Goal: Information Seeking & Learning: Learn about a topic

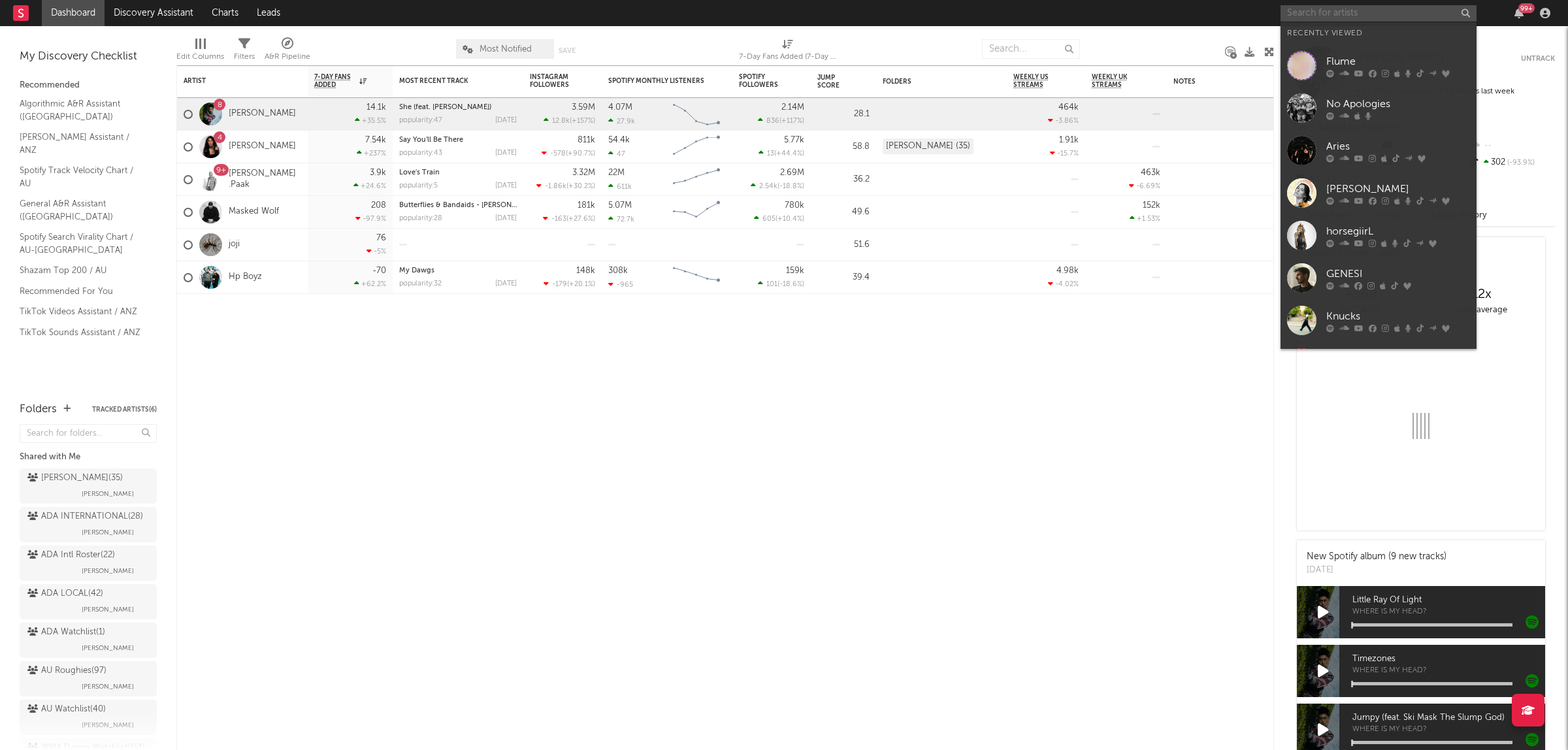
click at [1320, 14] on input "text" at bounding box center [1378, 13] width 196 height 16
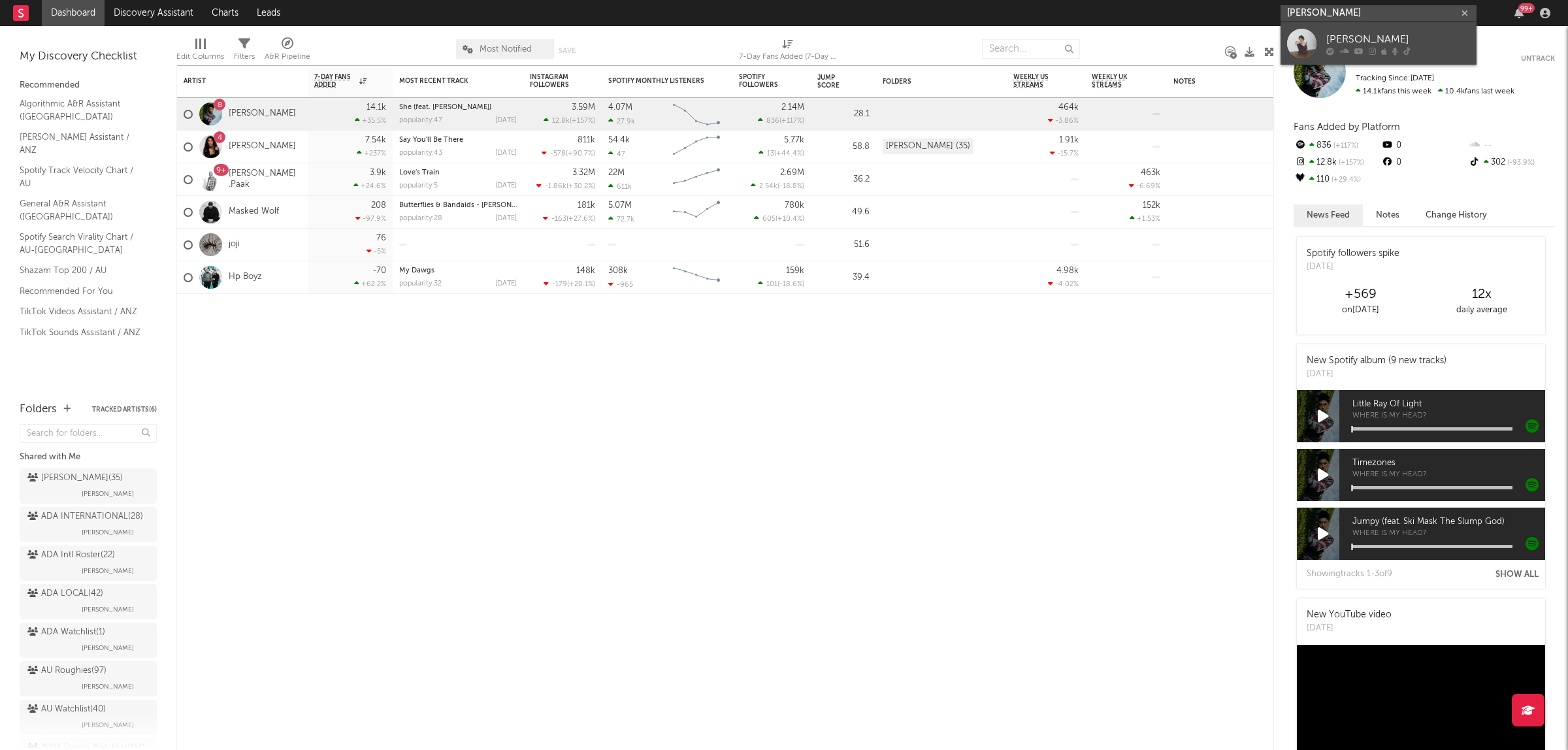
type input "[PERSON_NAME]"
click at [1371, 38] on div "[PERSON_NAME]" at bounding box center [1398, 39] width 144 height 15
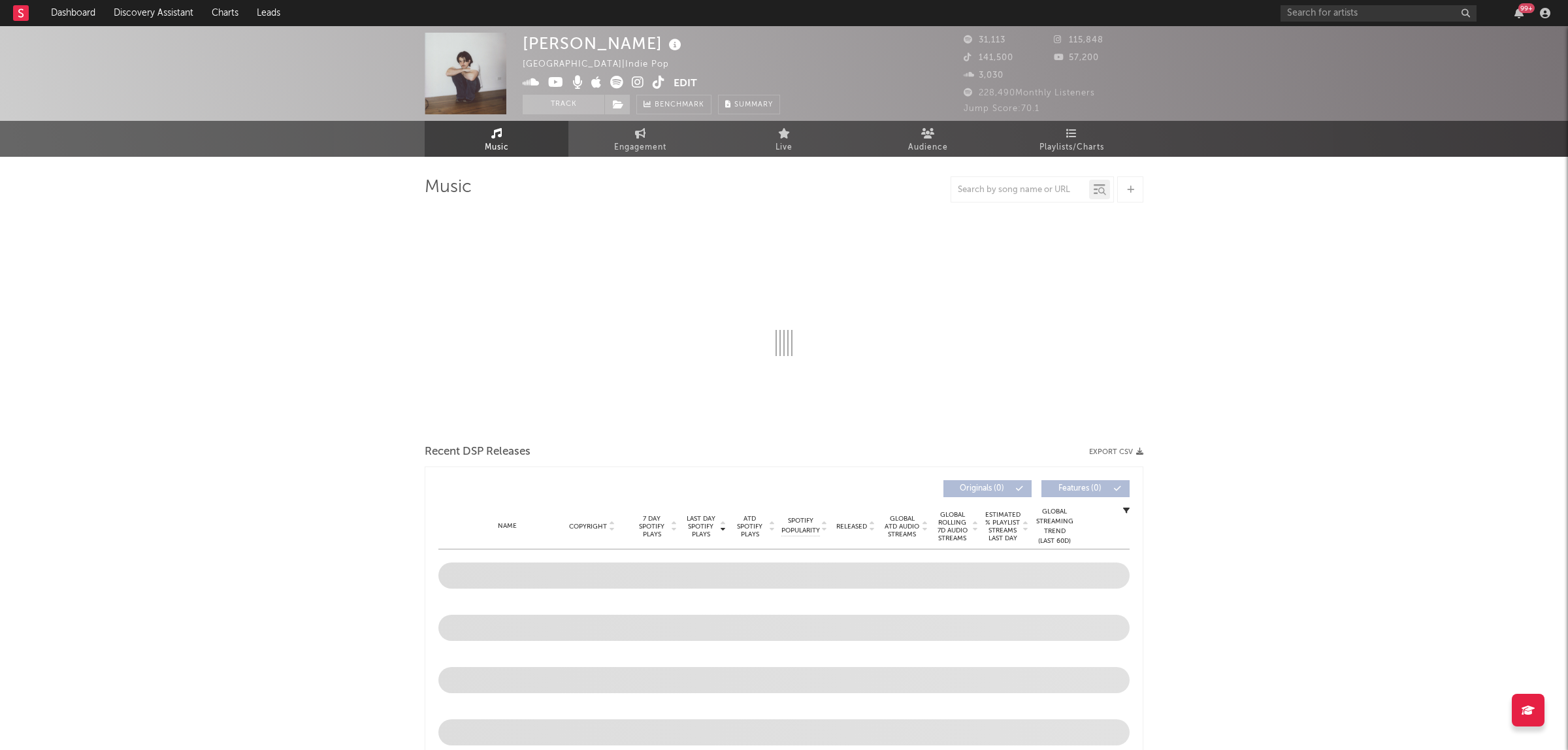
select select "6m"
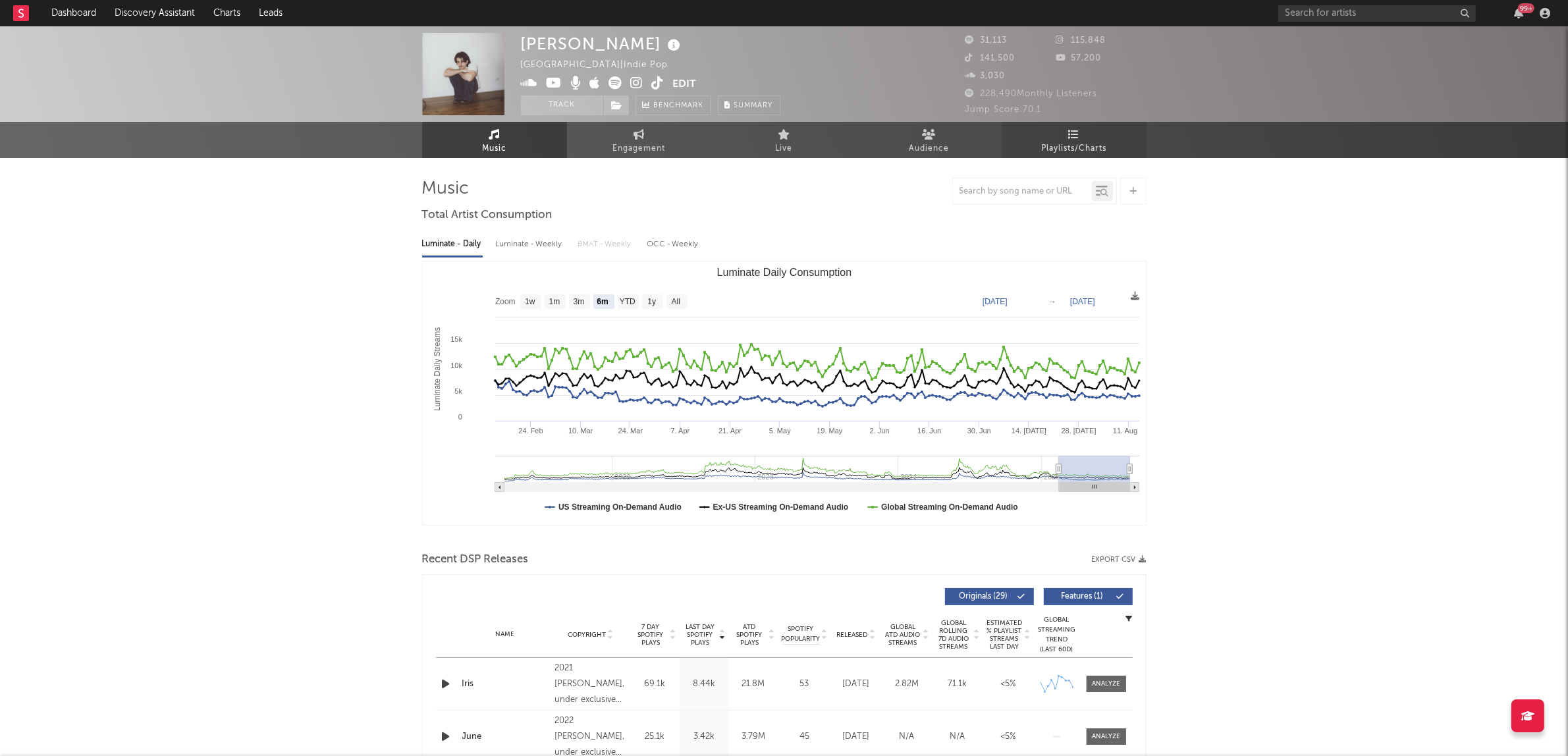
click at [1080, 146] on span "Playlists/Charts" at bounding box center [1073, 149] width 65 height 16
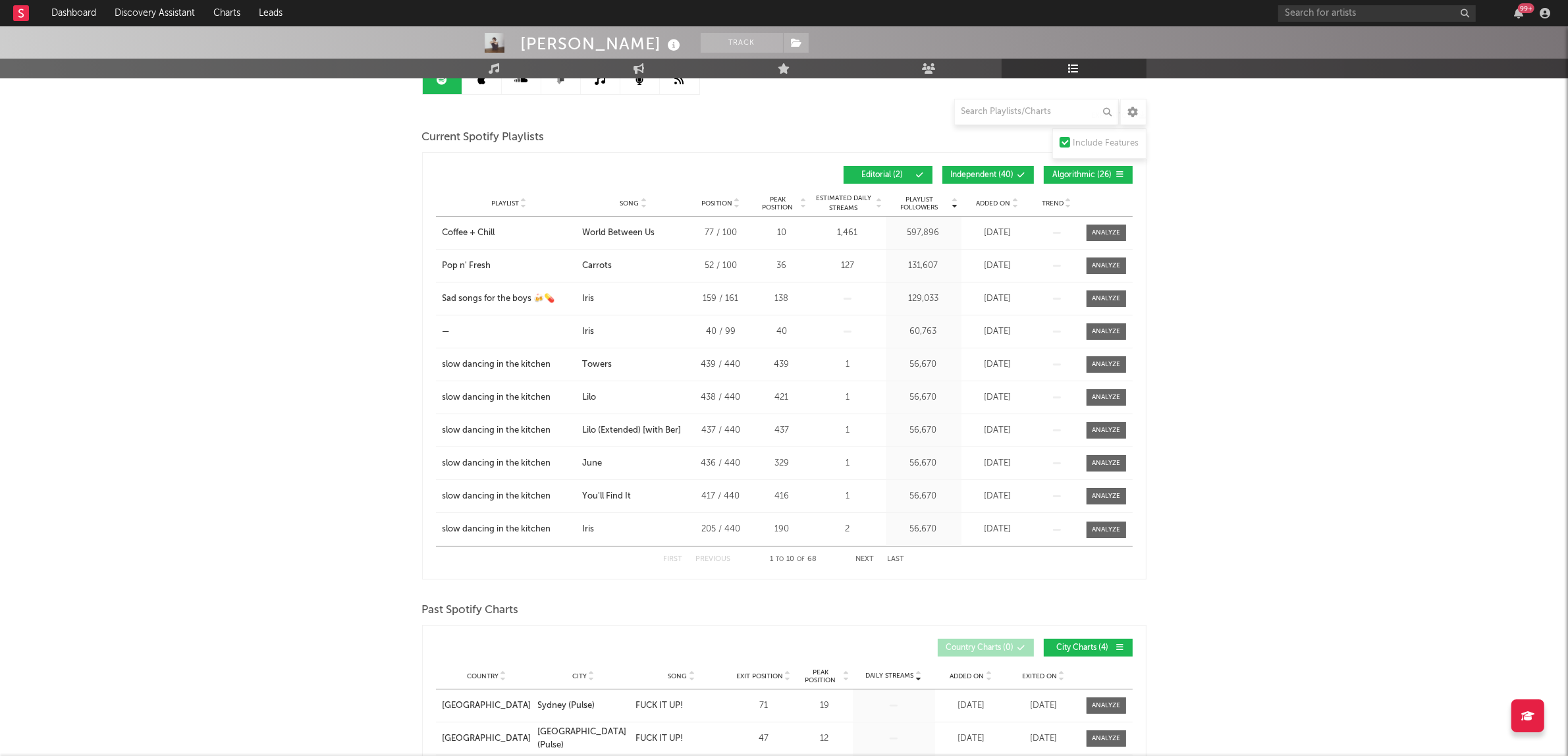
scroll to position [165, 0]
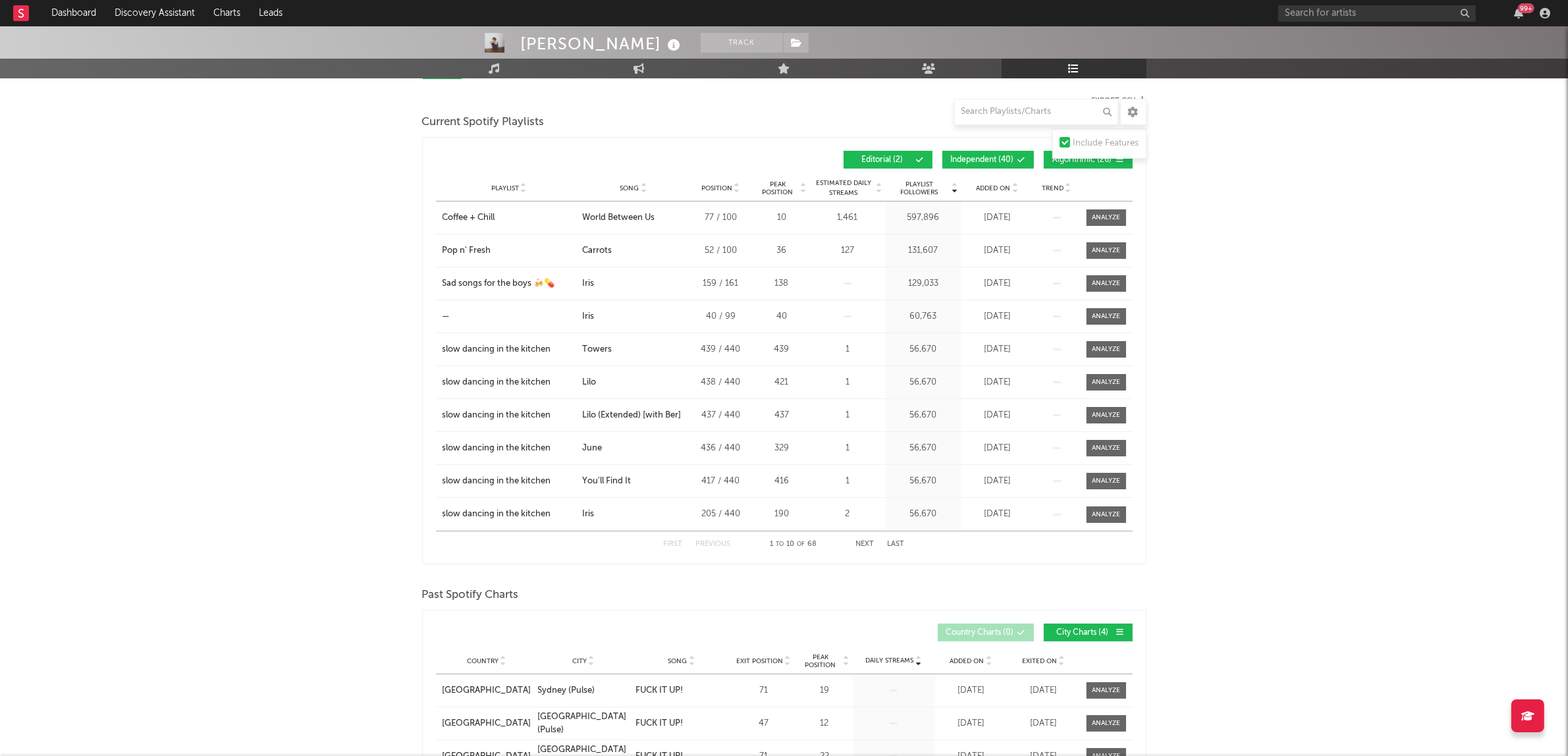
click at [1097, 163] on span "Algorithmic ( 26 )" at bounding box center [1083, 160] width 61 height 8
click at [972, 161] on span "Independent ( 40 )" at bounding box center [982, 160] width 63 height 8
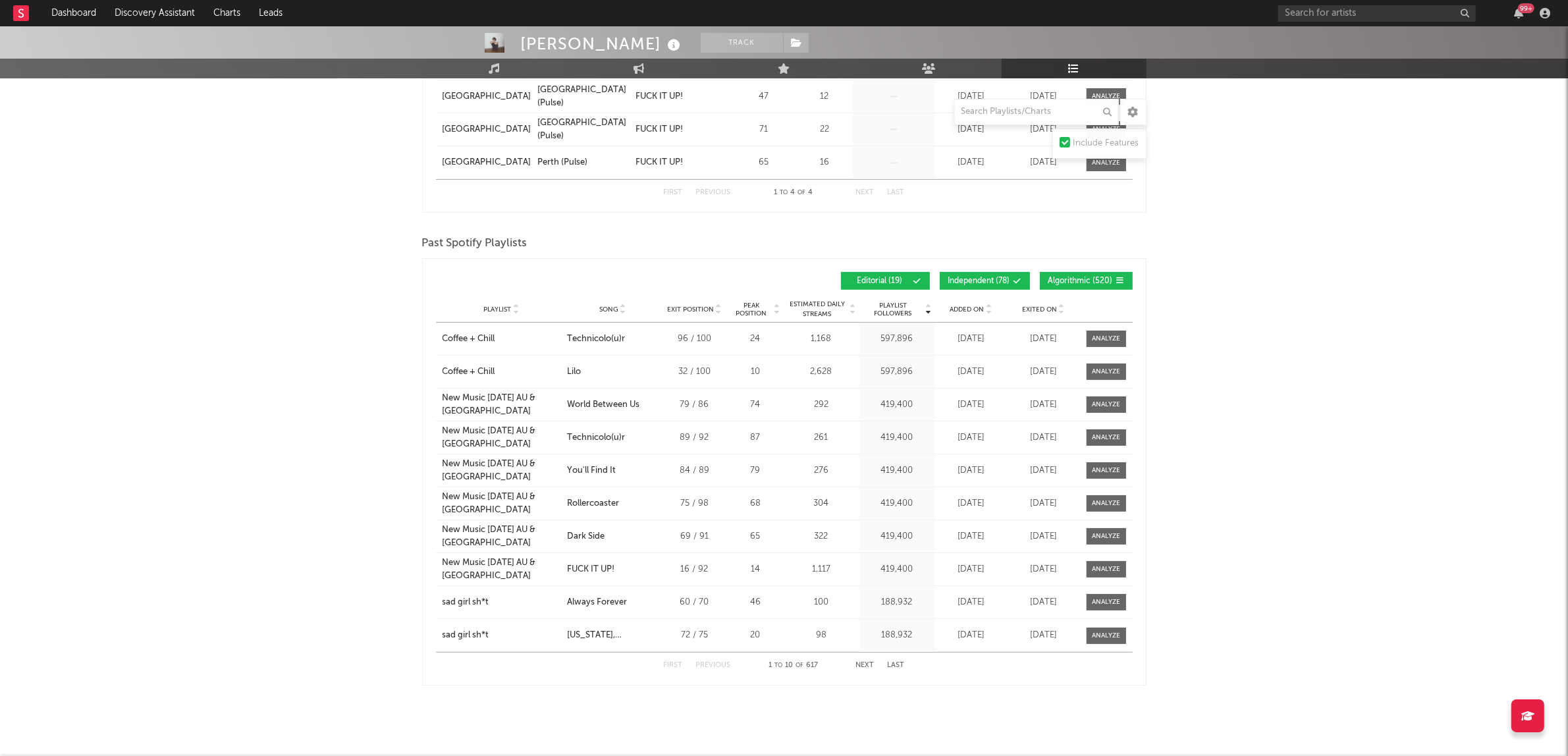
scroll to position [536, 0]
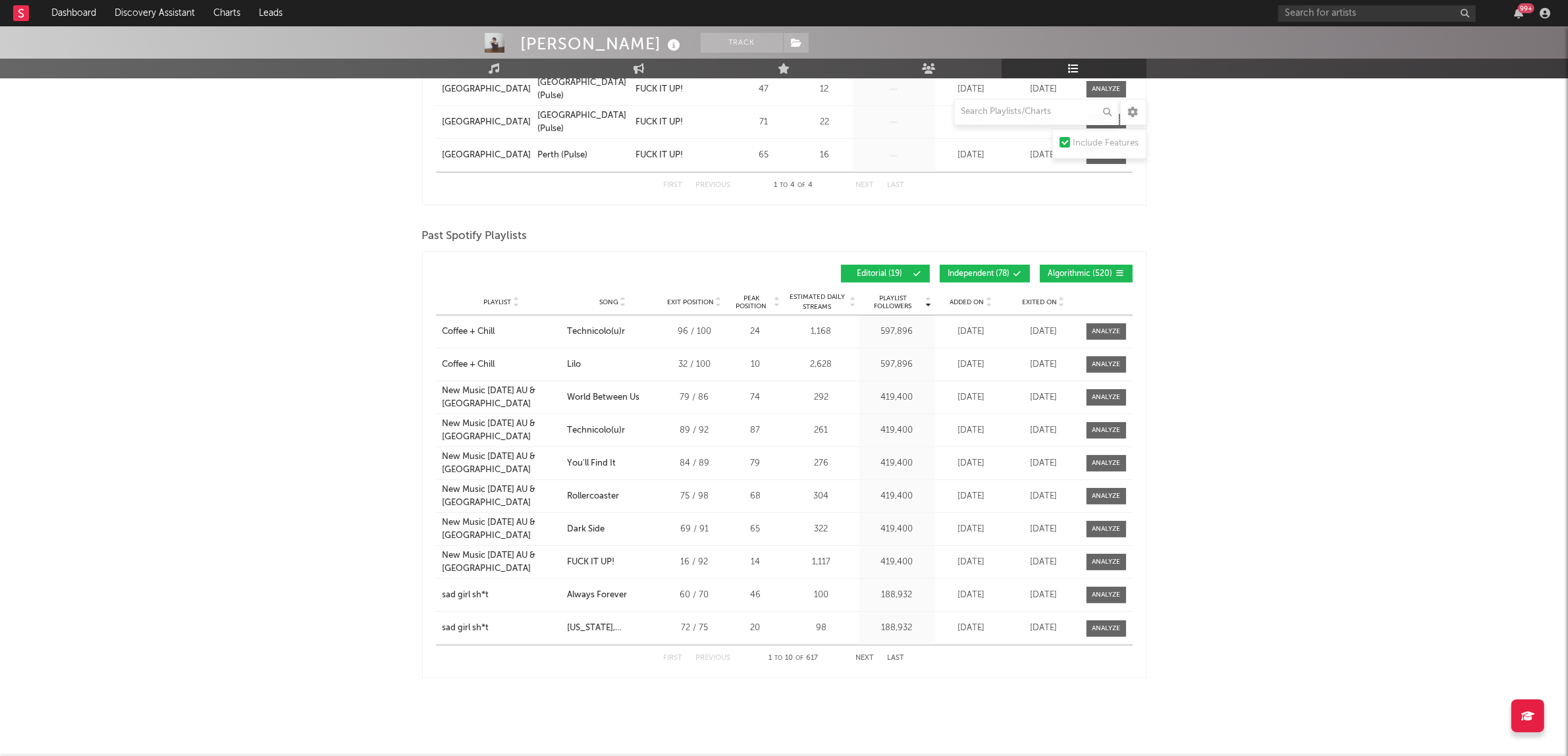
click at [1074, 270] on span "Algorithmic ( 520 )" at bounding box center [1080, 274] width 64 height 8
click at [972, 272] on span "Independent ( 78 )" at bounding box center [979, 274] width 62 height 8
click at [482, 298] on div "Playlist" at bounding box center [501, 302] width 118 height 10
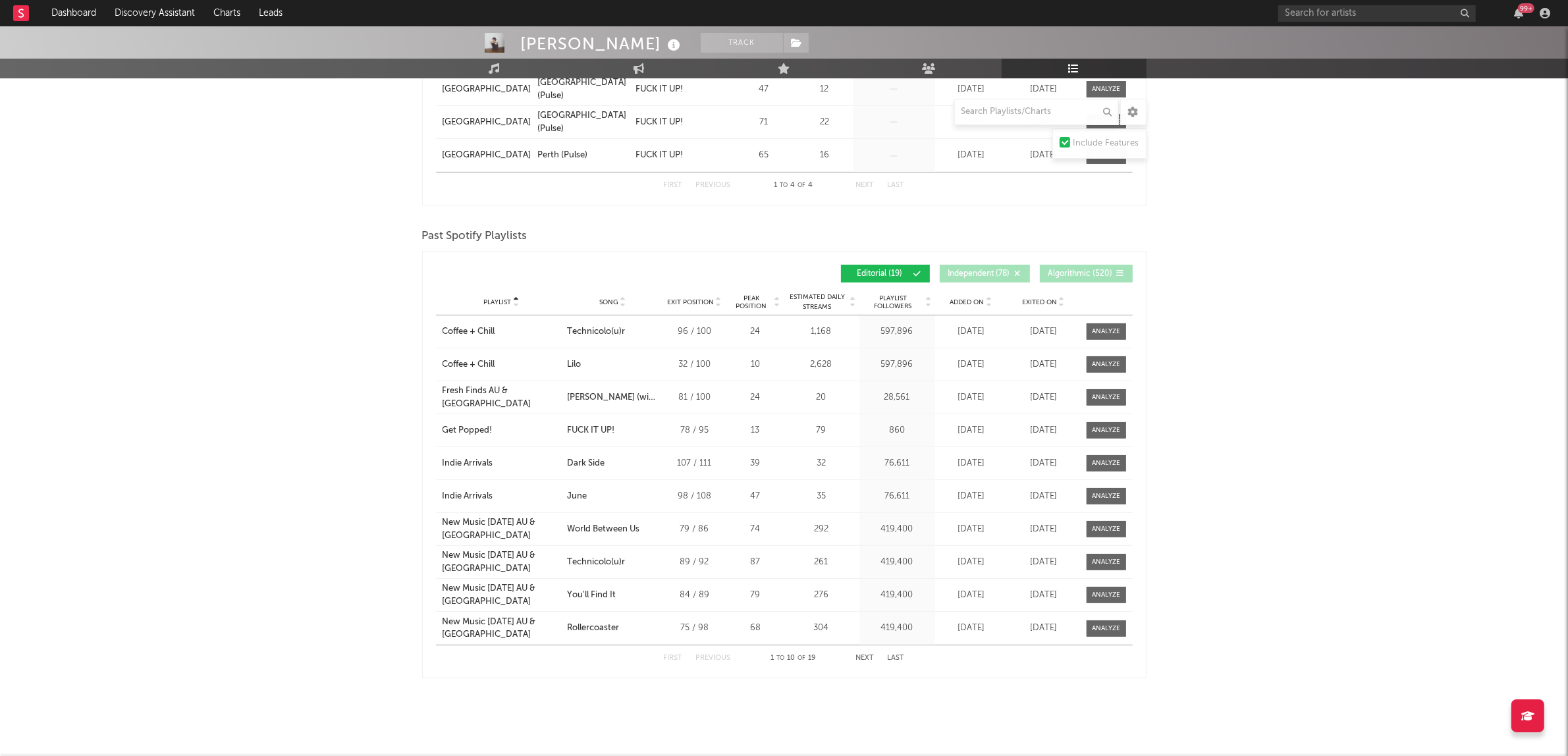
click at [1215, 379] on div "[PERSON_NAME] Track [GEOGRAPHIC_DATA] | Indie Pop Edit Track Benchmark Summary …" at bounding box center [784, 124] width 1568 height 1266
click at [861, 658] on button "Next" at bounding box center [865, 658] width 18 height 7
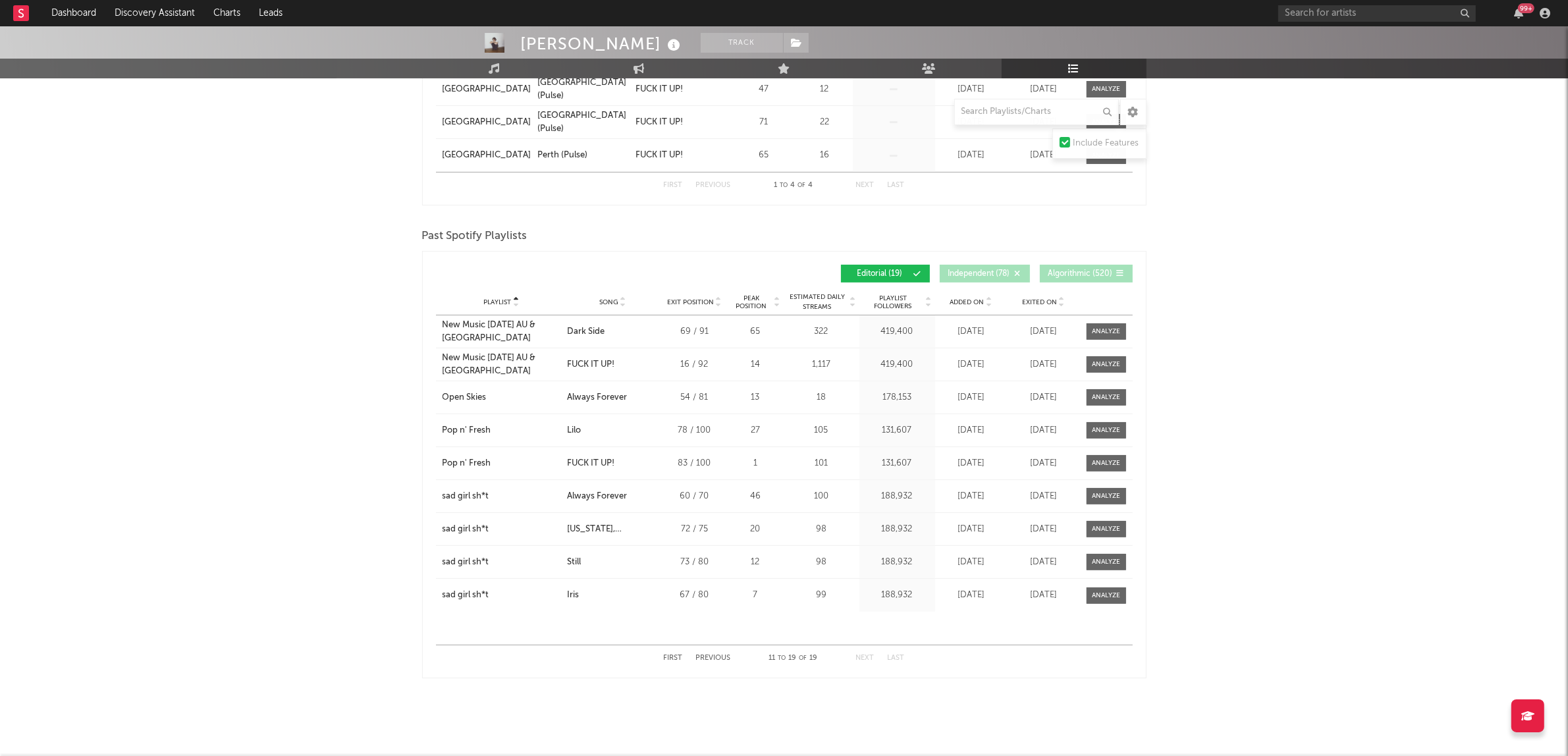
click at [1286, 458] on div "[PERSON_NAME] Track [GEOGRAPHIC_DATA] | Indie Pop Edit Track Benchmark Summary …" at bounding box center [784, 124] width 1568 height 1266
click at [664, 656] on button "First" at bounding box center [673, 658] width 19 height 7
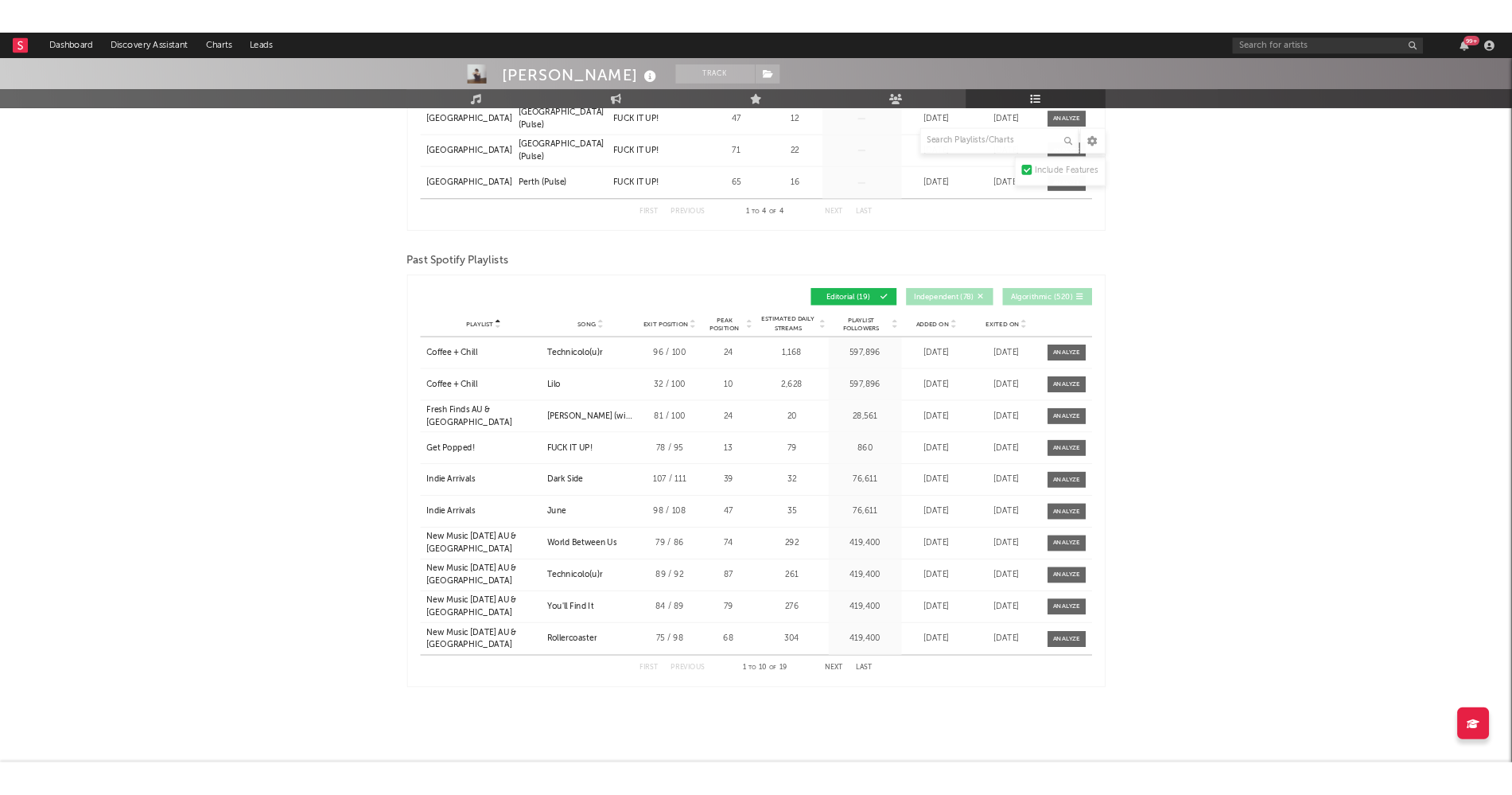
scroll to position [608, 0]
